Goal: Information Seeking & Learning: Learn about a topic

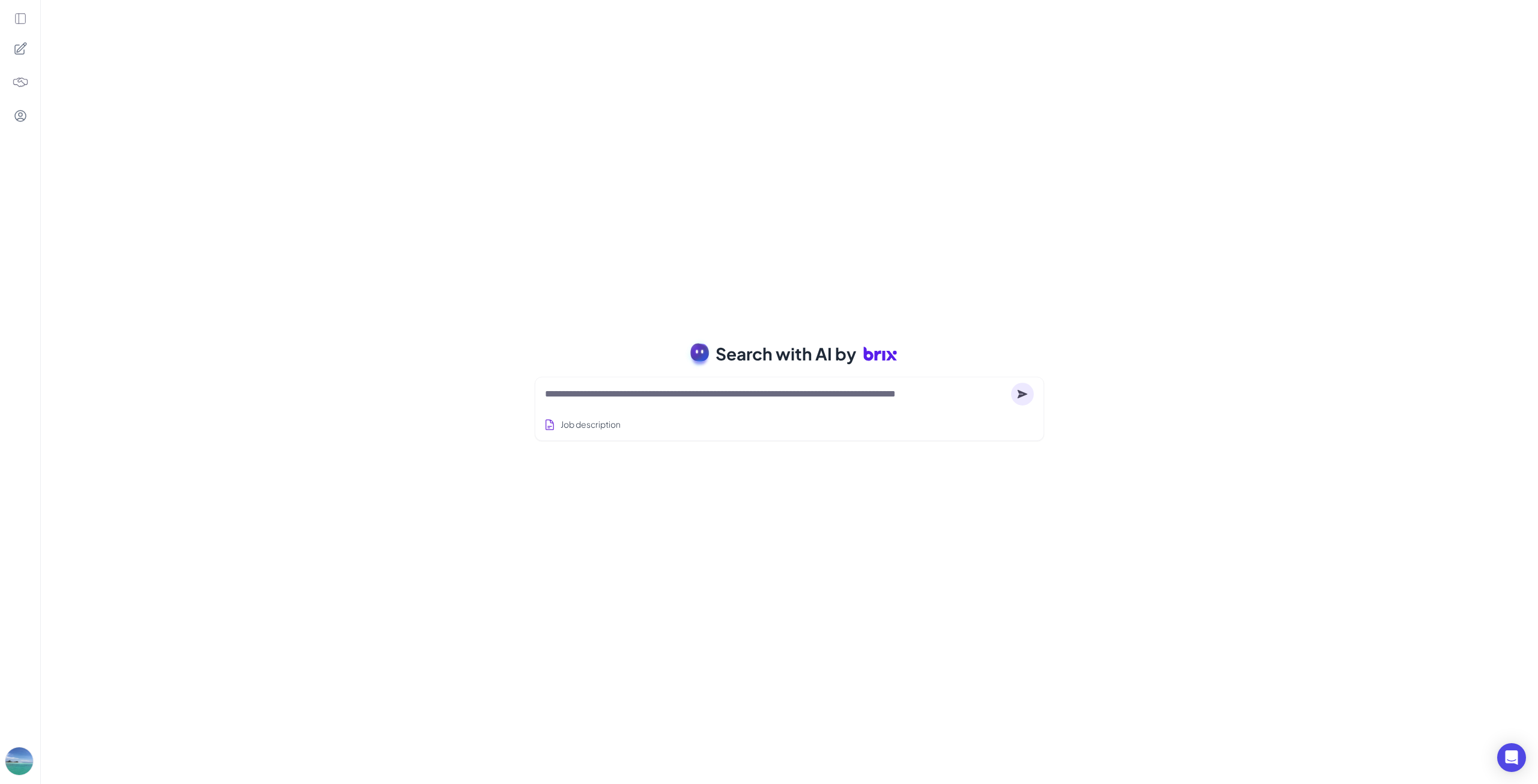
click at [580, 391] on textarea at bounding box center [776, 393] width 461 height 14
type textarea "**********"
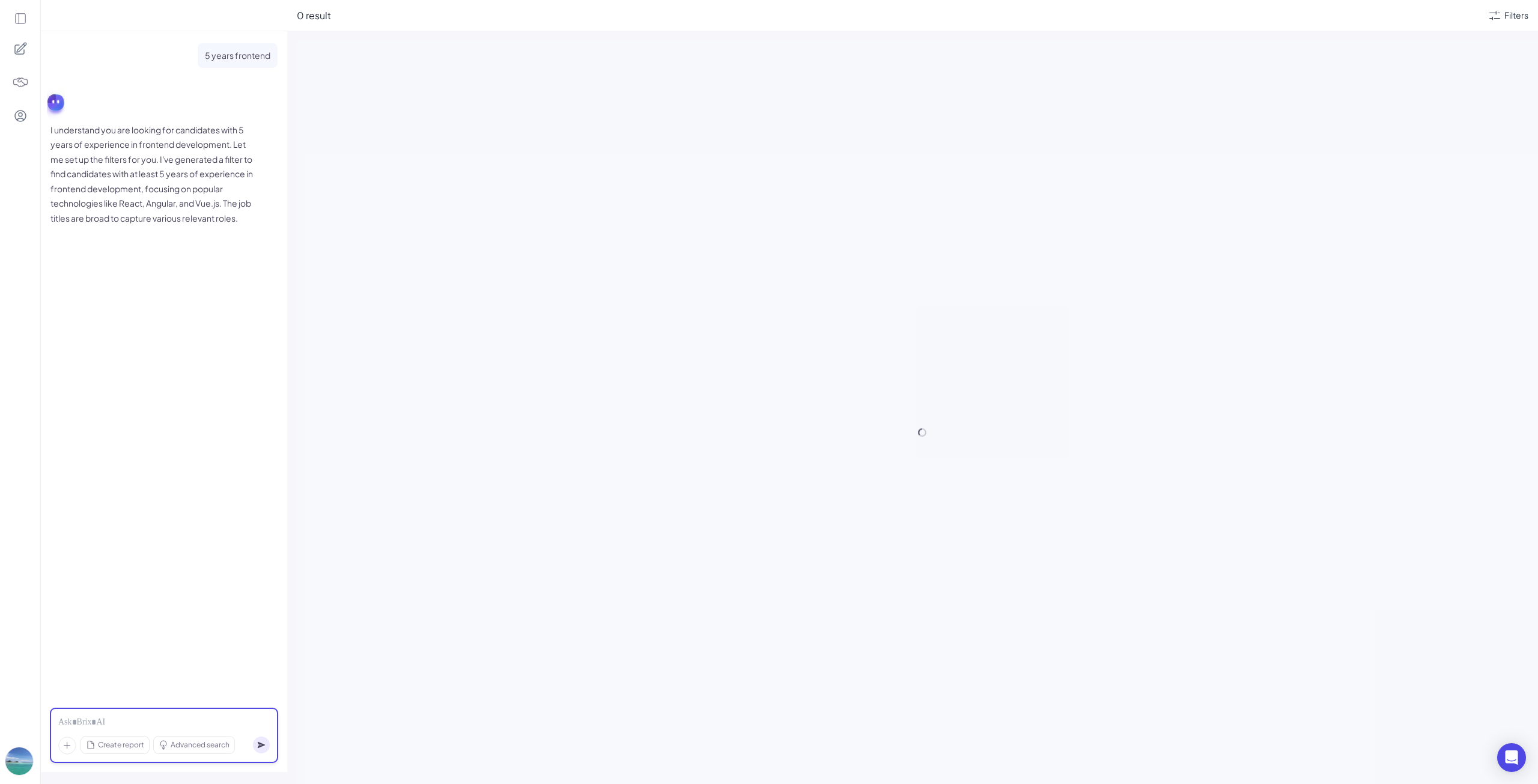
click at [75, 724] on div at bounding box center [164, 723] width 211 height 13
click at [258, 744] on circle at bounding box center [261, 745] width 17 height 17
click at [143, 719] on div at bounding box center [165, 723] width 212 height 13
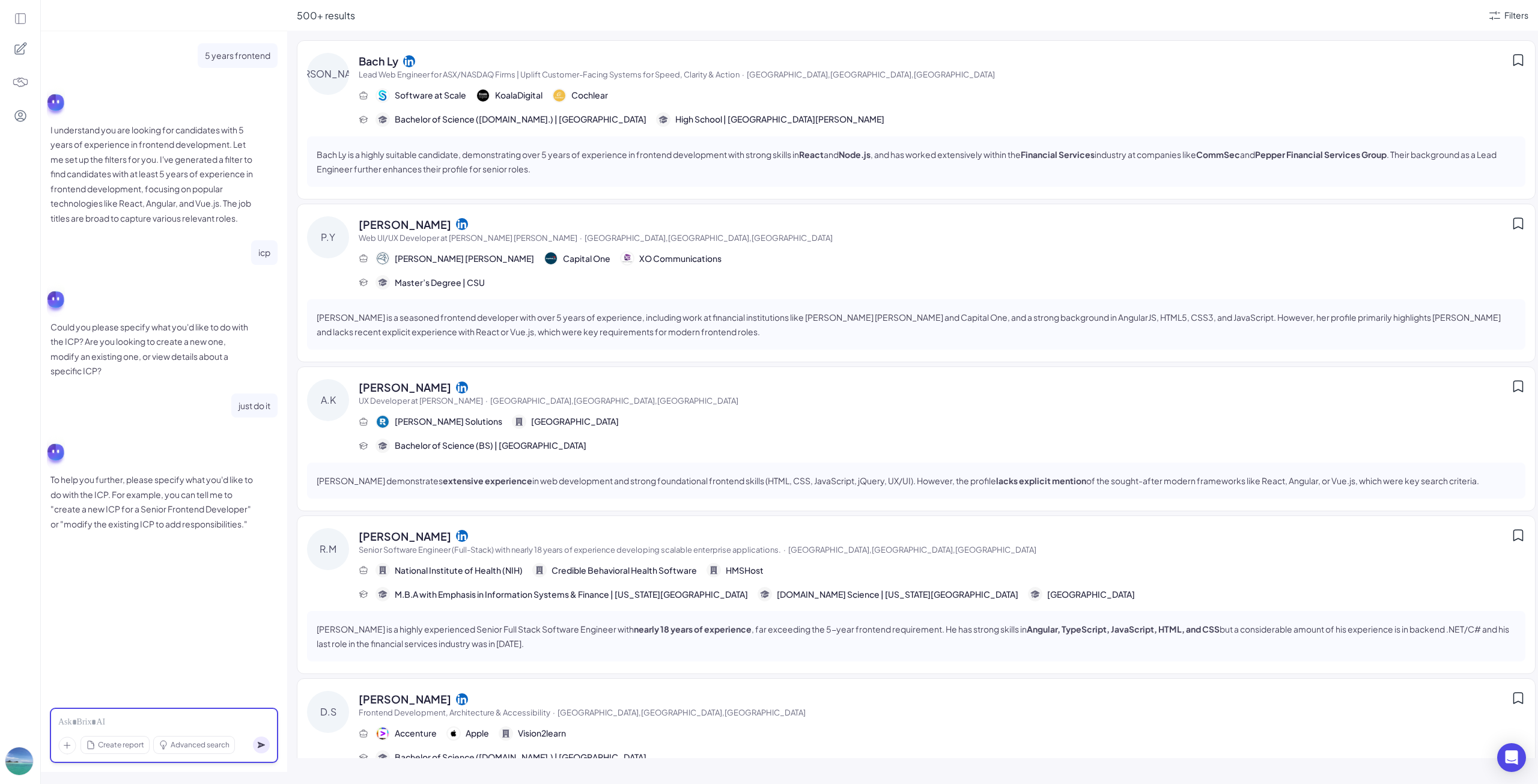
click at [100, 718] on div at bounding box center [165, 723] width 212 height 13
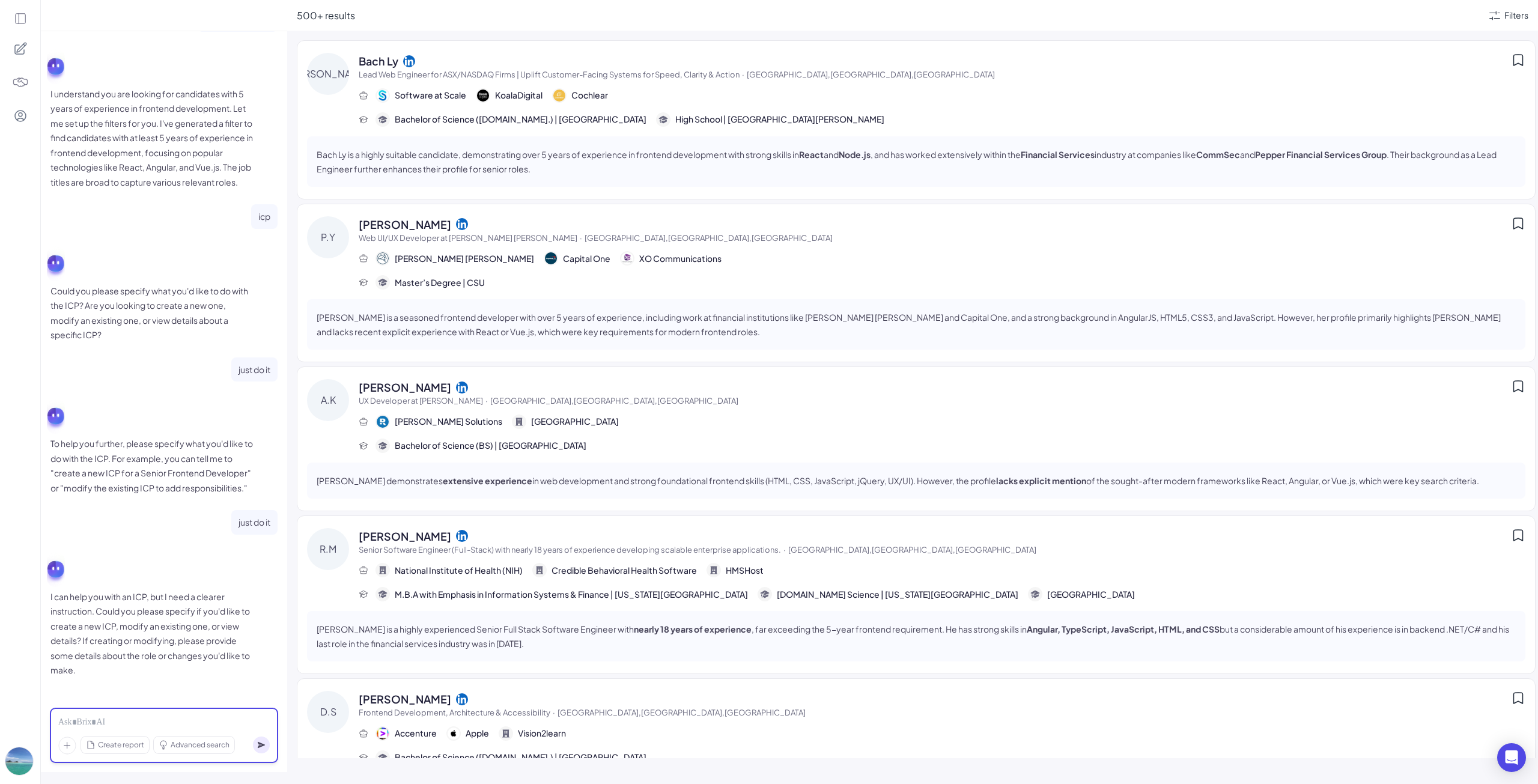
scroll to position [65, 0]
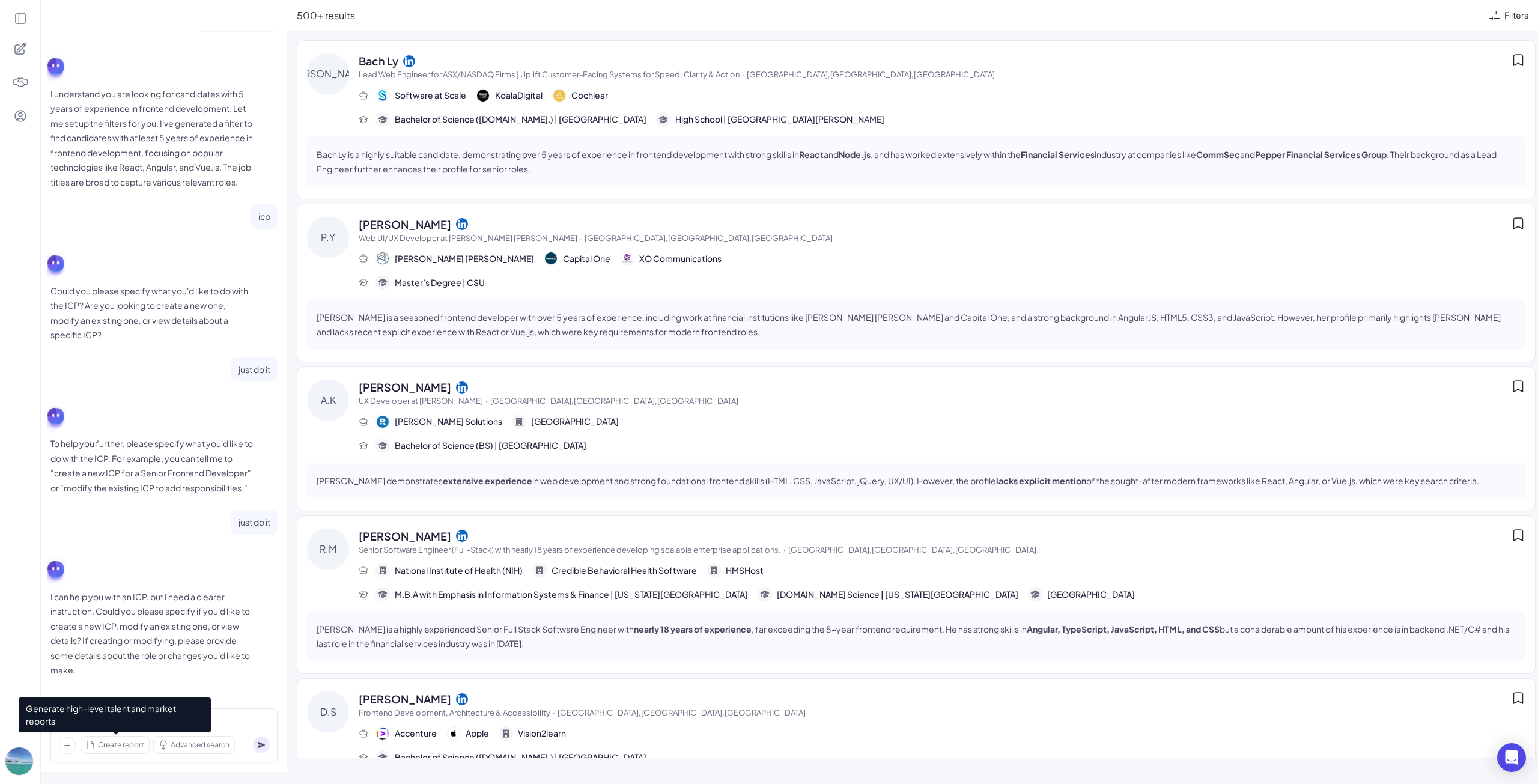
click at [127, 748] on span "Create report" at bounding box center [121, 745] width 47 height 11
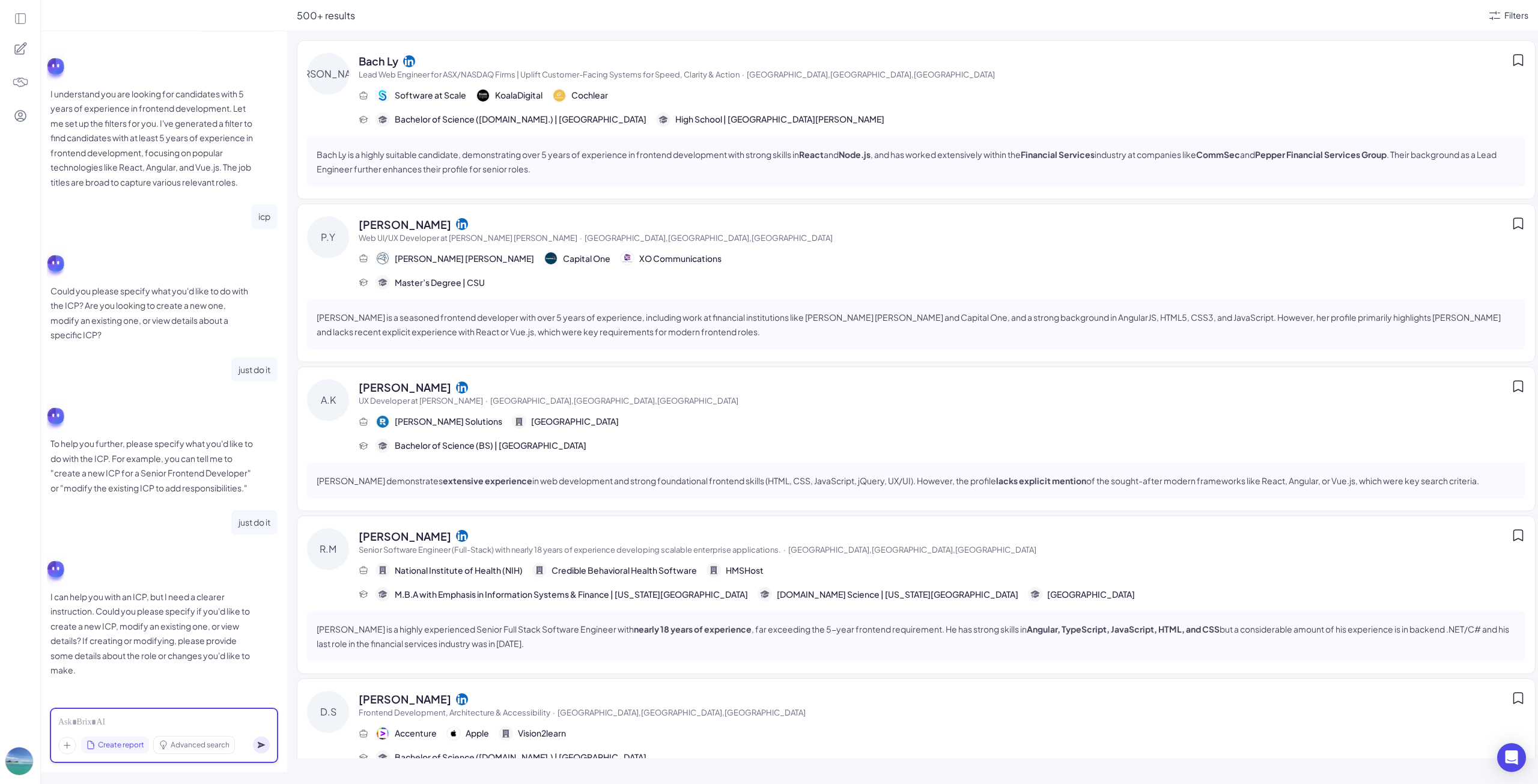
click at [250, 718] on div at bounding box center [165, 723] width 212 height 13
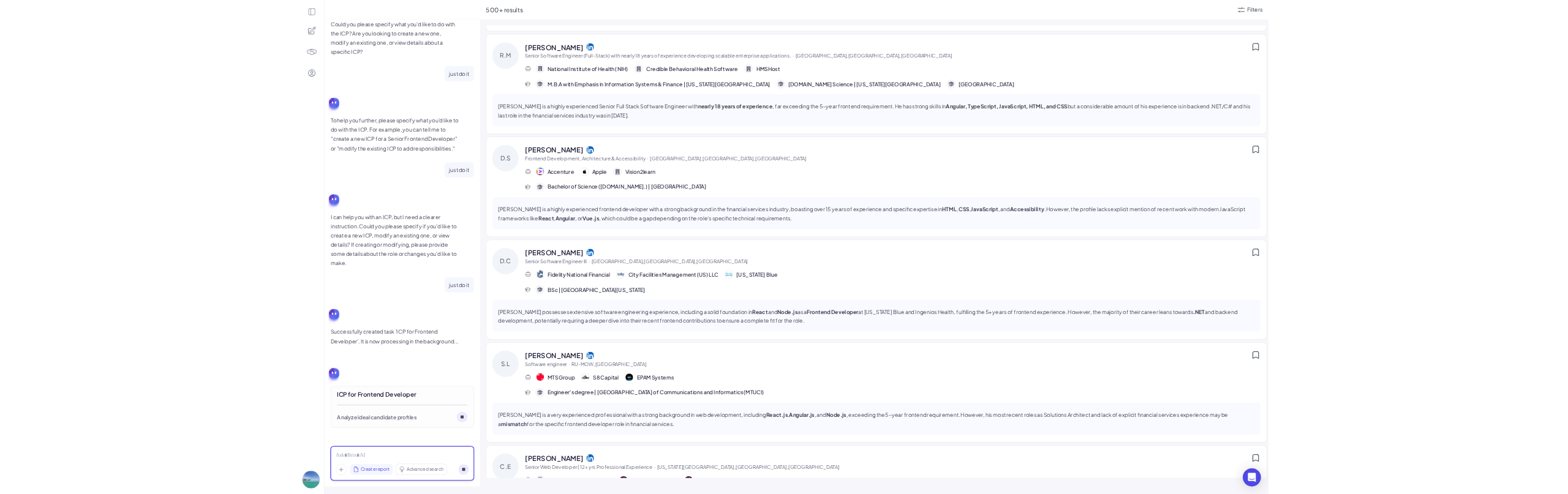
scroll to position [490, 0]
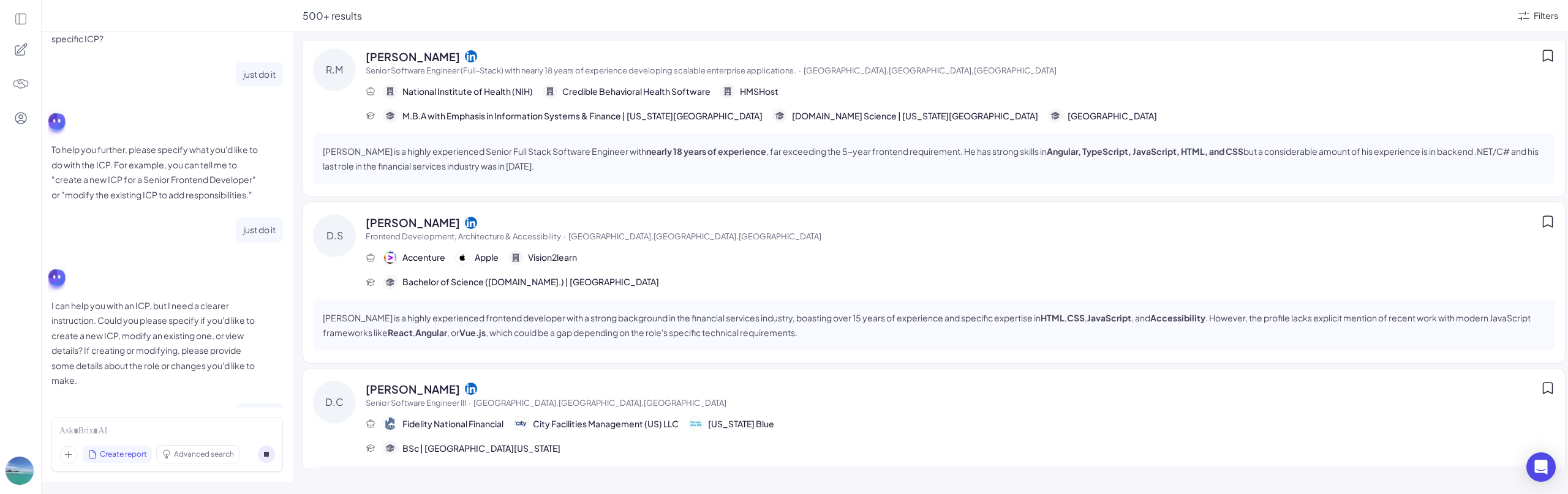
click at [686, 390] on div "Denzil Chin" at bounding box center [953, 389] width 1175 height 16
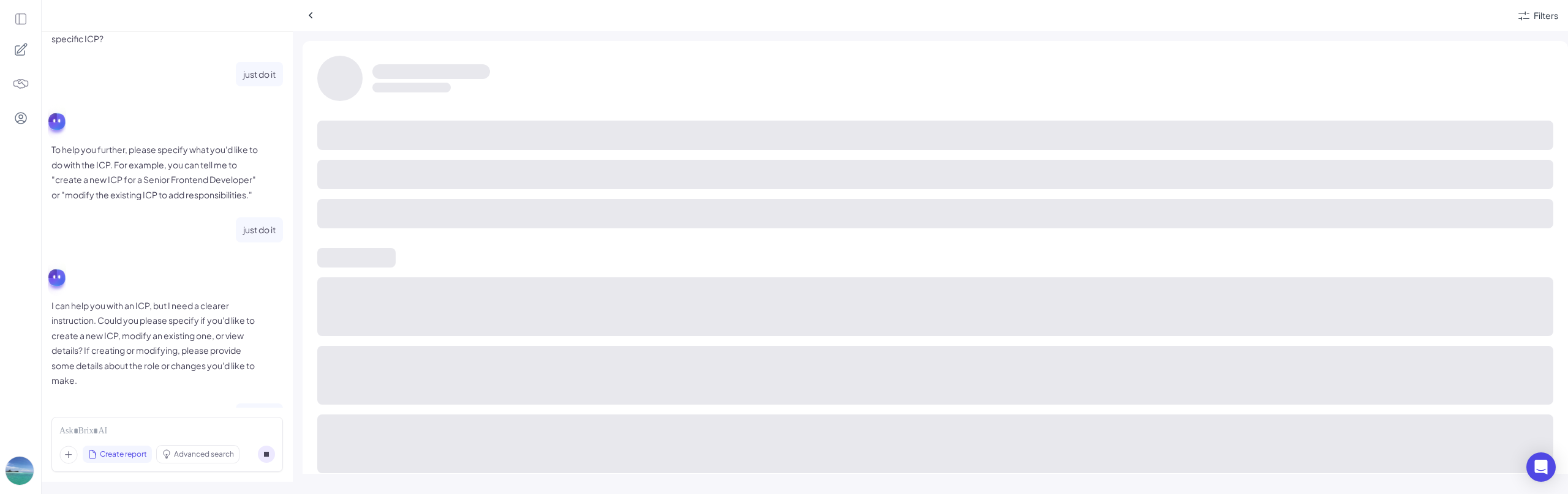
scroll to position [475, 0]
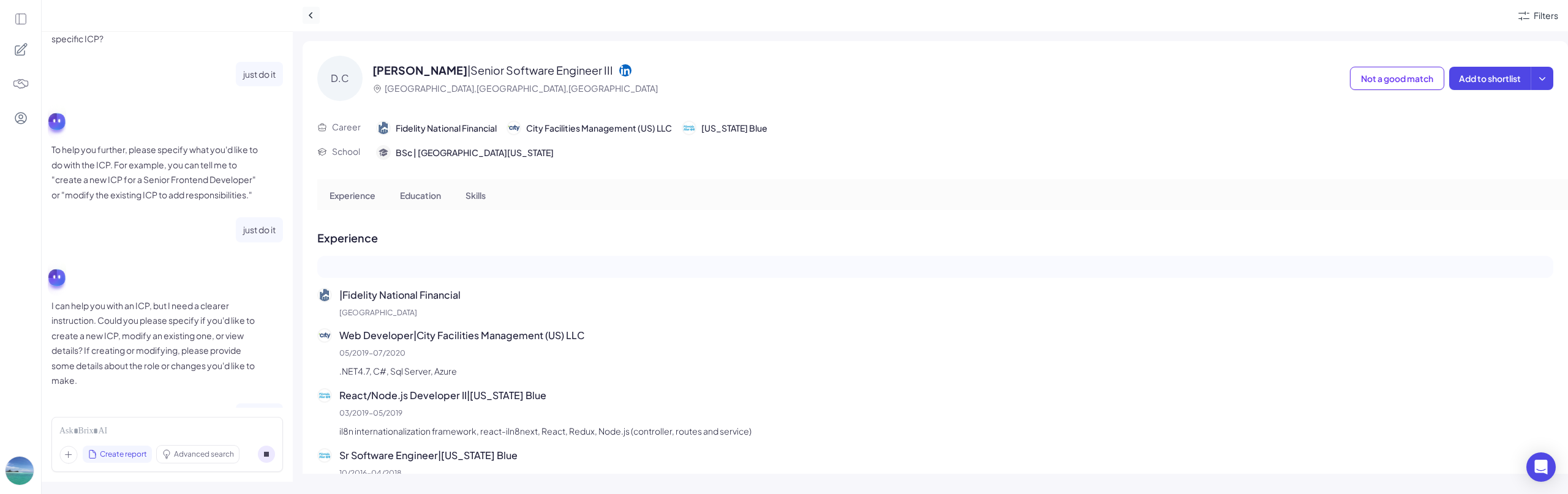
click at [310, 21] on icon at bounding box center [311, 15] width 12 height 12
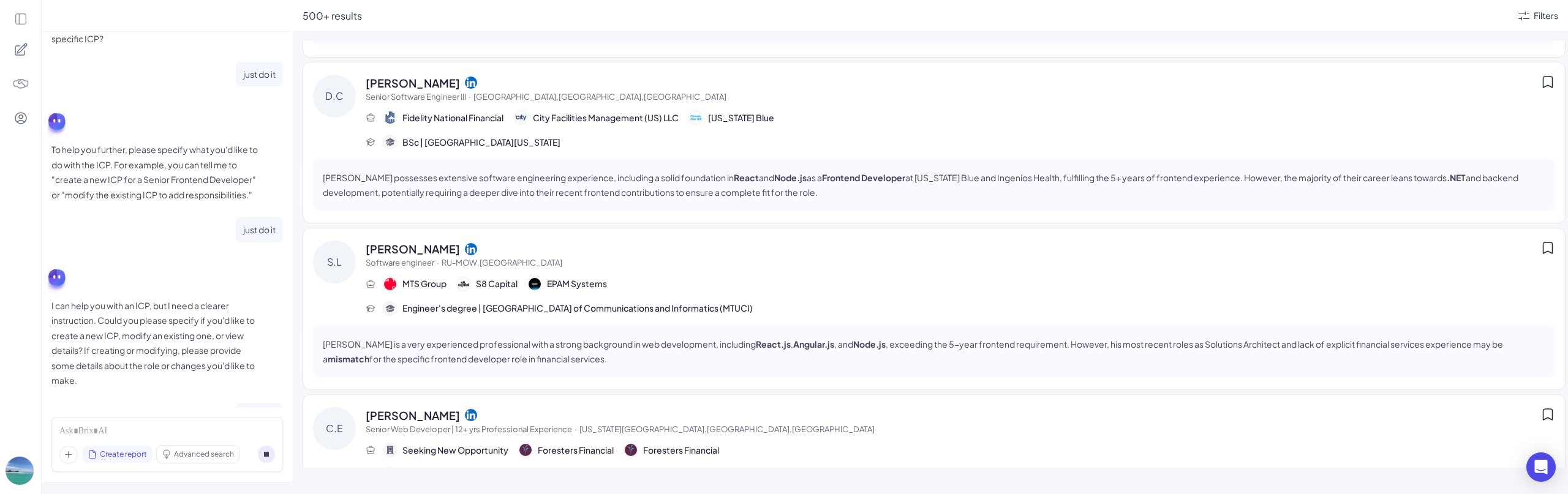
scroll to position [1198, 0]
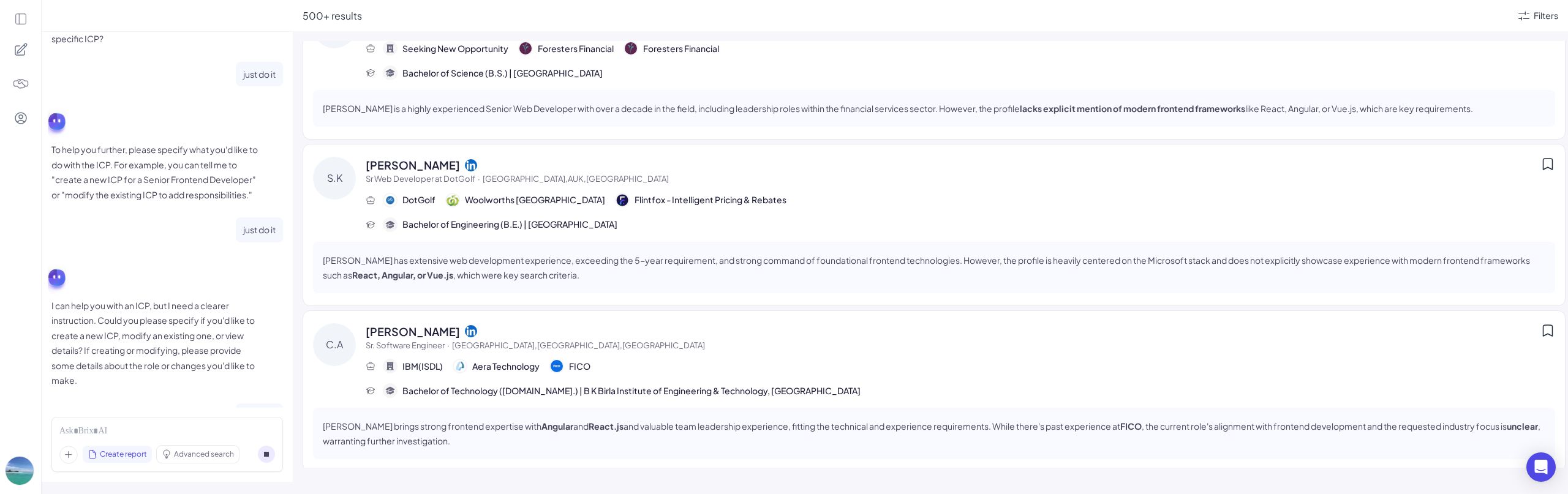
click at [544, 329] on div "Charul Agarwal" at bounding box center [953, 331] width 1175 height 16
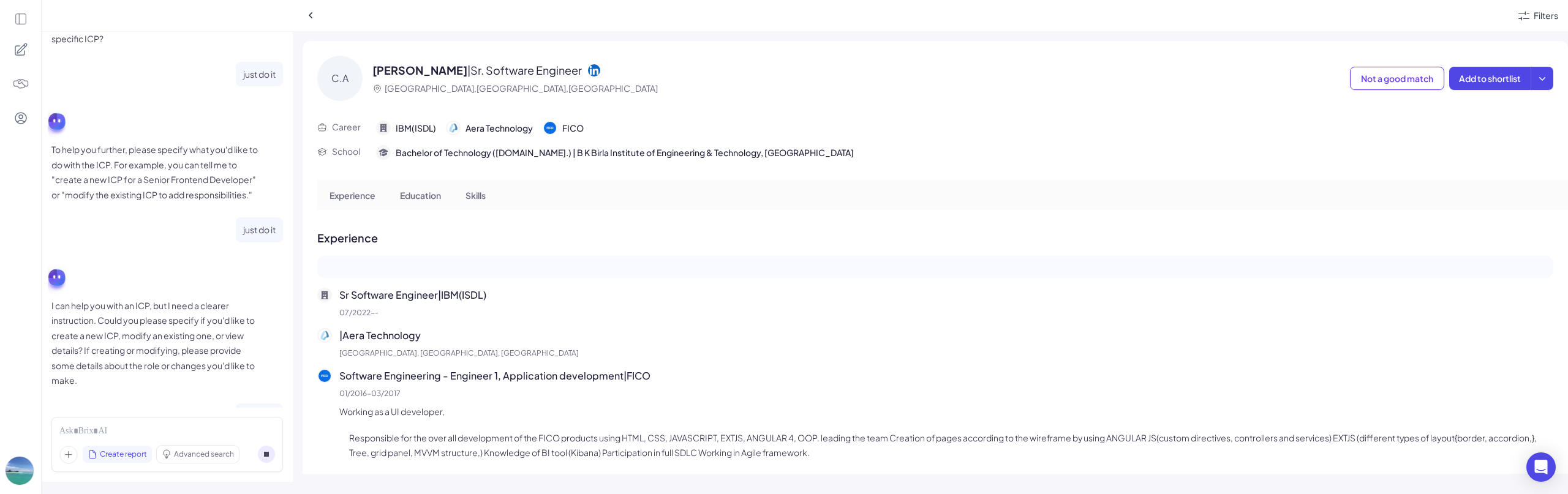
click at [648, 104] on div "C.A Charul Agarwal | Sr. Software Engineer Bengaluru,KA,India Not a good match …" at bounding box center [935, 76] width 1236 height 70
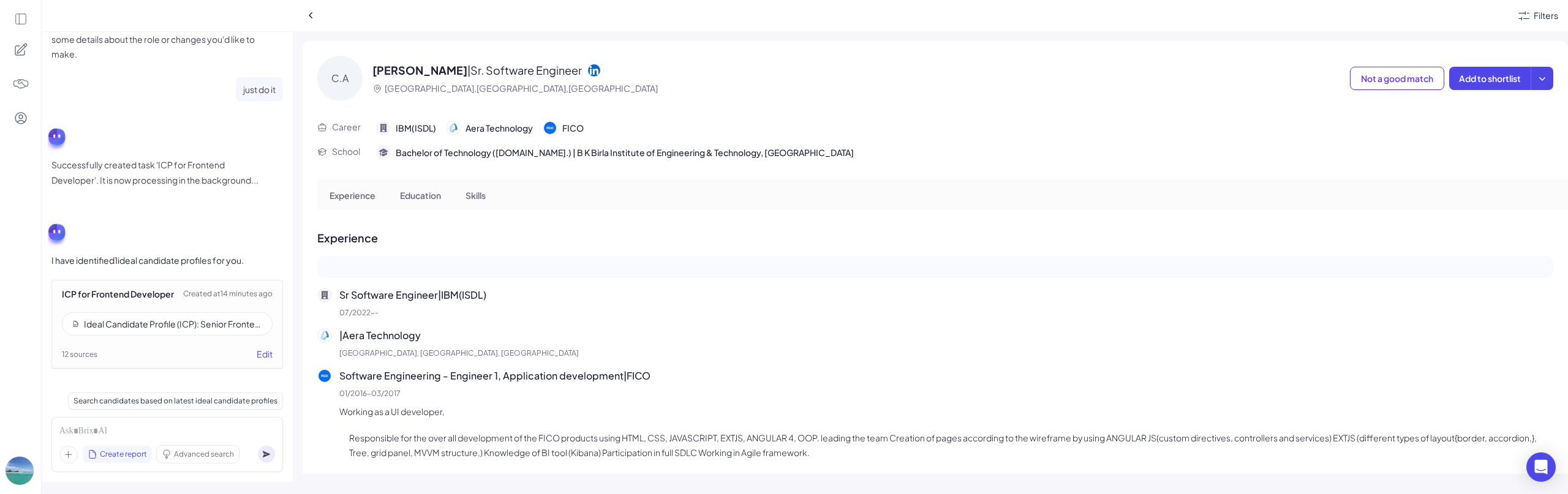
scroll to position [709, 0]
click at [186, 323] on div "Ideal Candidate Profile (ICP): Senior Frontend Engineer (5+ years)" at bounding box center [173, 323] width 178 height 12
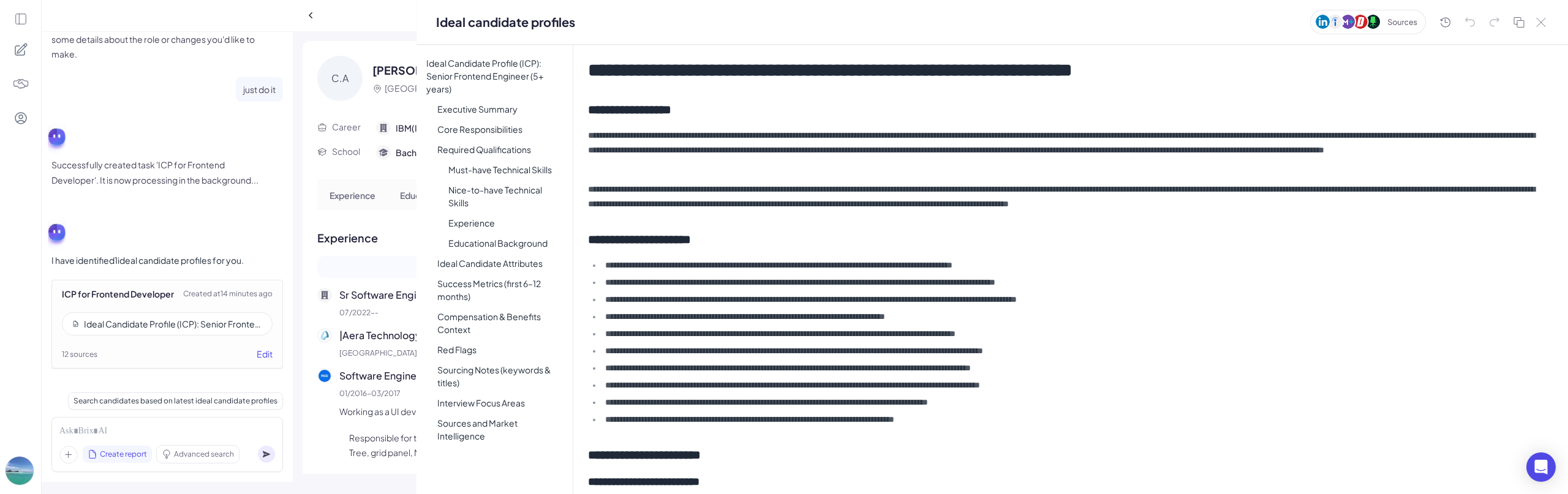
click at [293, 251] on div "C.A Charul Agarwal | Sr. Software Engineer Bengaluru,KA,India Not a good match …" at bounding box center [931, 257] width 1276 height 433
click at [306, 10] on icon at bounding box center [311, 15] width 12 height 12
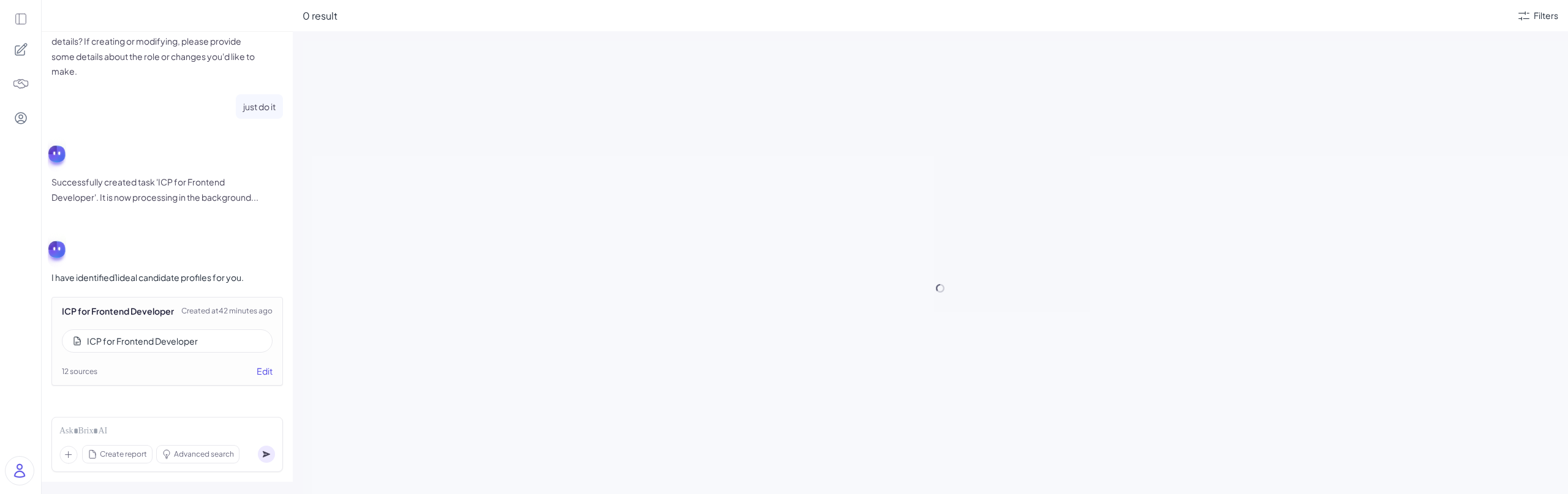
scroll to position [692, 0]
click at [148, 335] on div "Ideal Candidate Profile (ICP): Senior Frontend Engineer (5+ years)" at bounding box center [173, 340] width 178 height 12
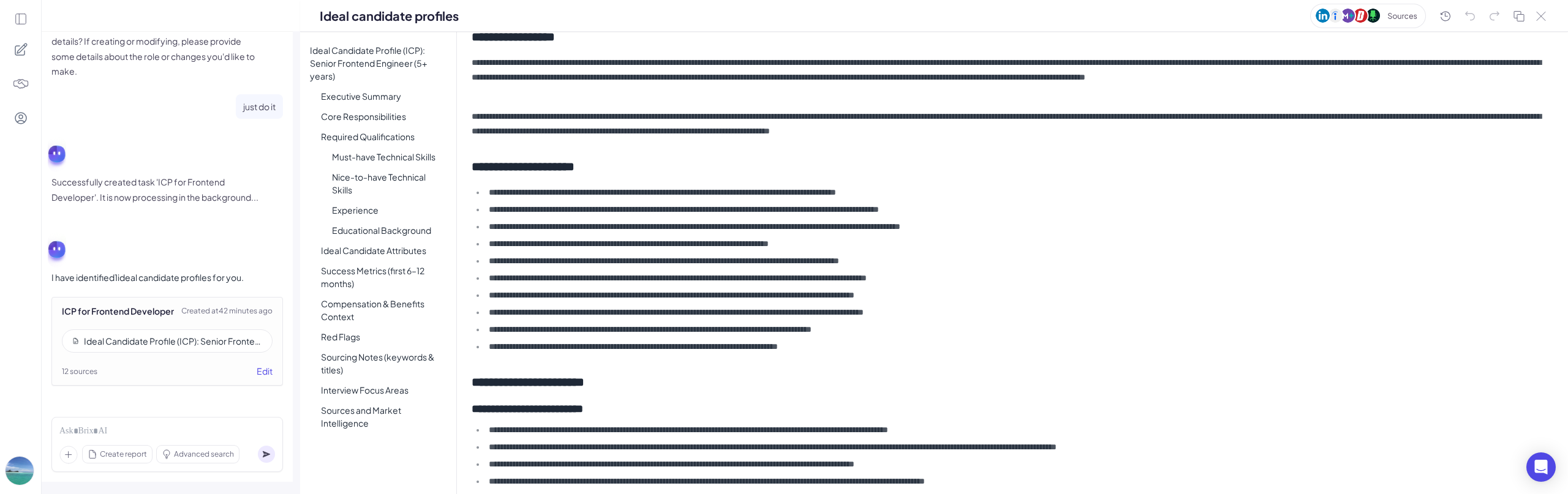
scroll to position [62, 0]
click at [1549, 18] on div "Ideal candidate profiles" at bounding box center [933, 16] width 1268 height 32
click at [1540, 15] on icon at bounding box center [1541, 16] width 9 height 9
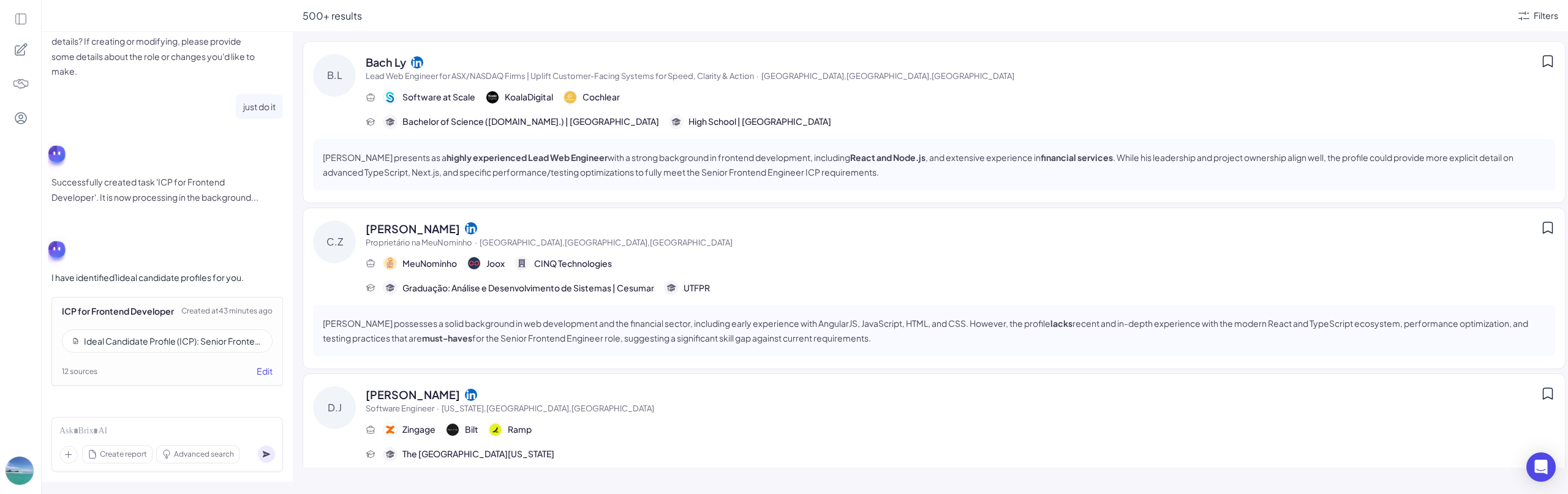
click at [620, 224] on div "[PERSON_NAME]" at bounding box center [953, 228] width 1175 height 16
